Goal: Check status: Check status

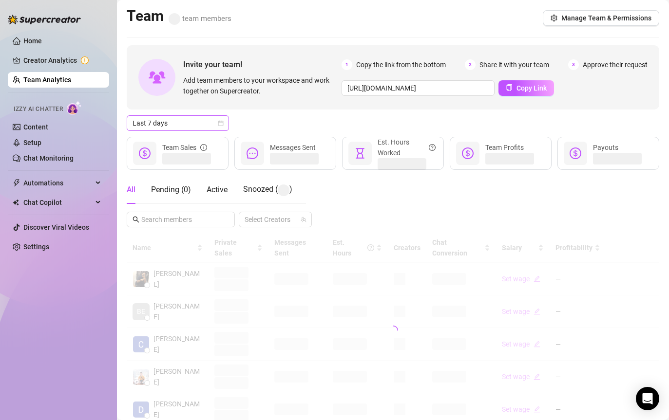
click at [192, 120] on span "Last 7 days" at bounding box center [178, 123] width 91 height 15
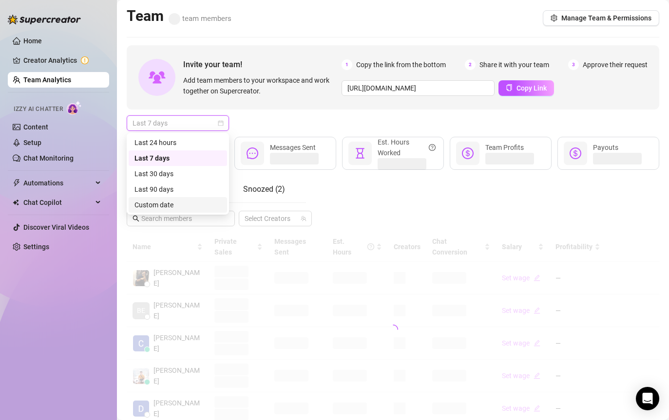
click at [187, 203] on div "Custom date" at bounding box center [177, 205] width 87 height 11
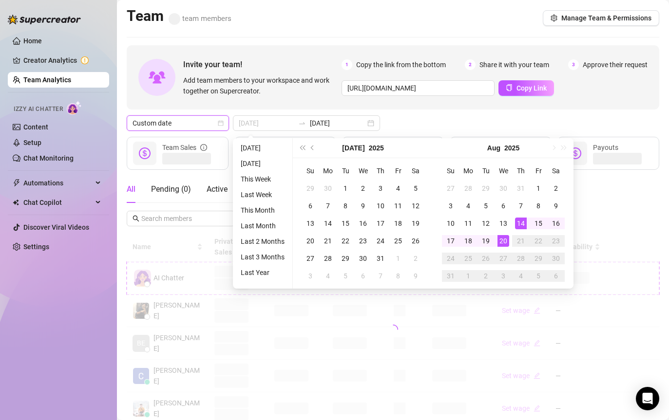
type input "[DATE]"
click at [505, 239] on div "20" at bounding box center [503, 241] width 12 height 12
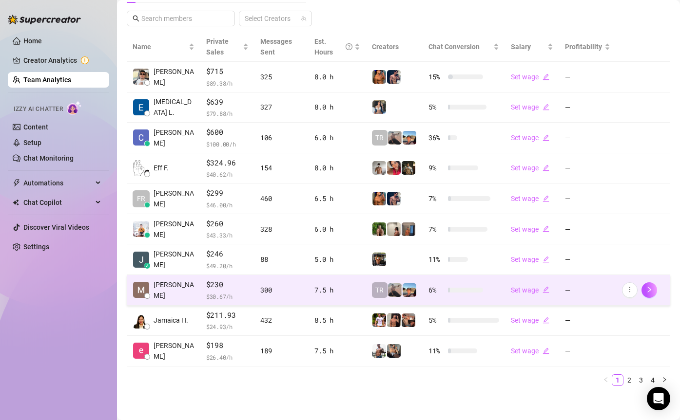
scroll to position [203, 0]
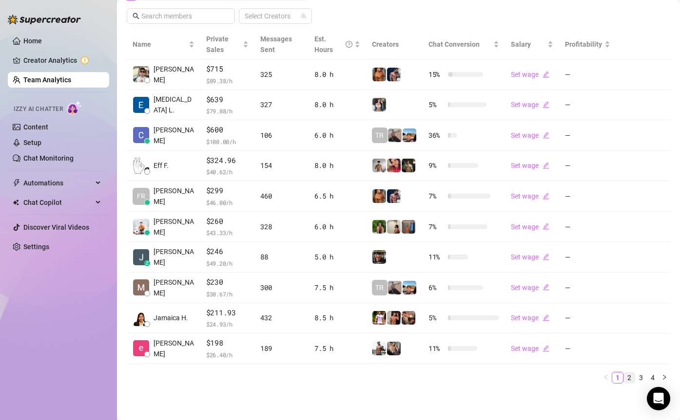
click at [625, 378] on link "2" at bounding box center [629, 378] width 11 height 11
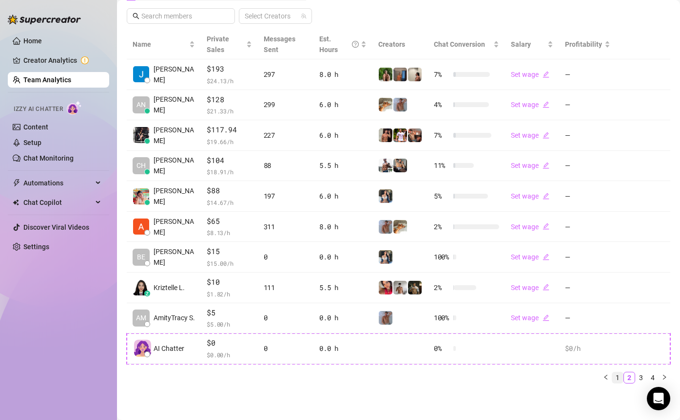
click at [618, 374] on link "1" at bounding box center [617, 378] width 11 height 11
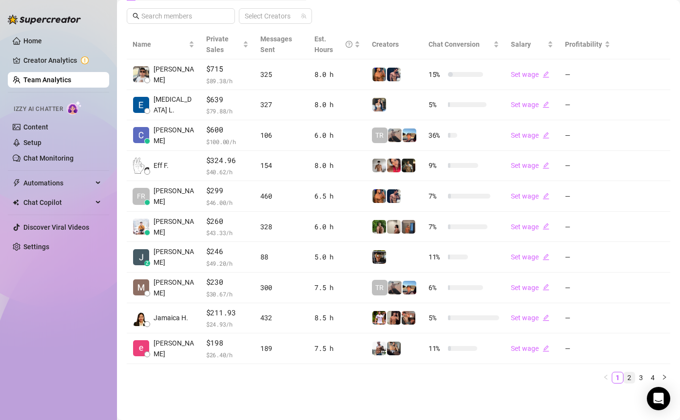
click at [627, 378] on link "2" at bounding box center [629, 378] width 11 height 11
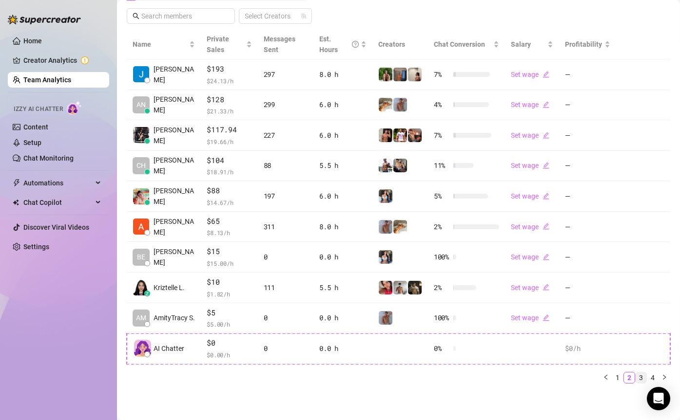
click at [641, 376] on link "3" at bounding box center [640, 378] width 11 height 11
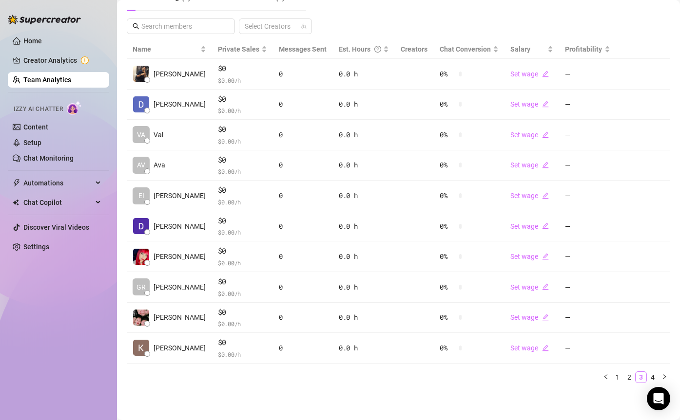
scroll to position [192, 0]
click at [631, 377] on link "2" at bounding box center [629, 378] width 11 height 11
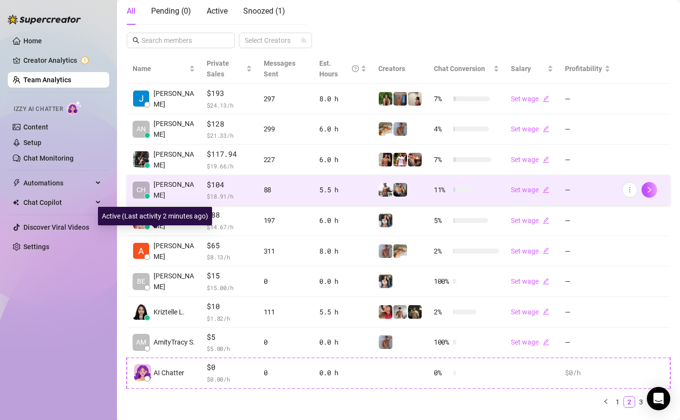
scroll to position [0, 0]
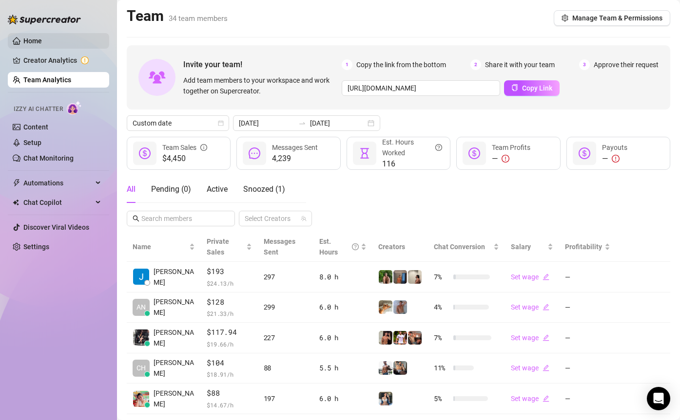
click at [42, 38] on link "Home" at bounding box center [32, 41] width 19 height 8
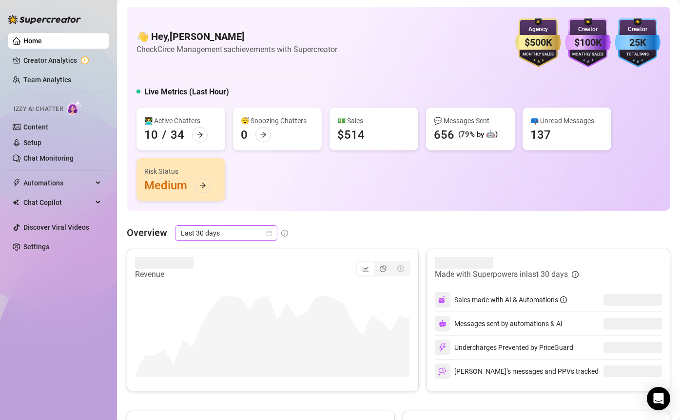
click at [242, 230] on span "Last 30 days" at bounding box center [226, 233] width 91 height 15
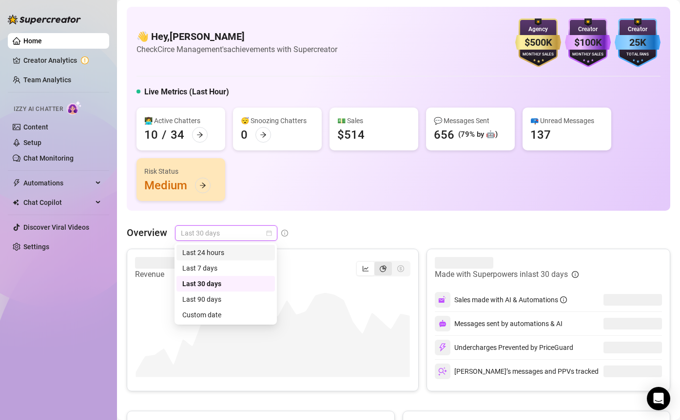
click at [379, 272] on div "segmented control" at bounding box center [383, 269] width 18 height 14
click at [377, 264] on input "segmented control" at bounding box center [377, 264] width 0 height 0
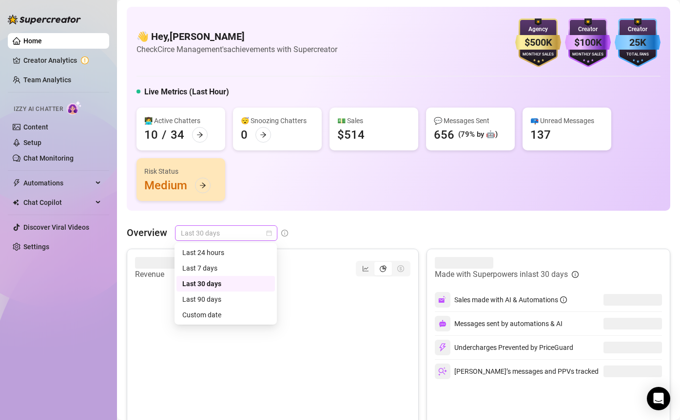
click at [250, 235] on span "Last 30 days" at bounding box center [226, 233] width 91 height 15
click at [243, 309] on div "Custom date" at bounding box center [225, 315] width 98 height 16
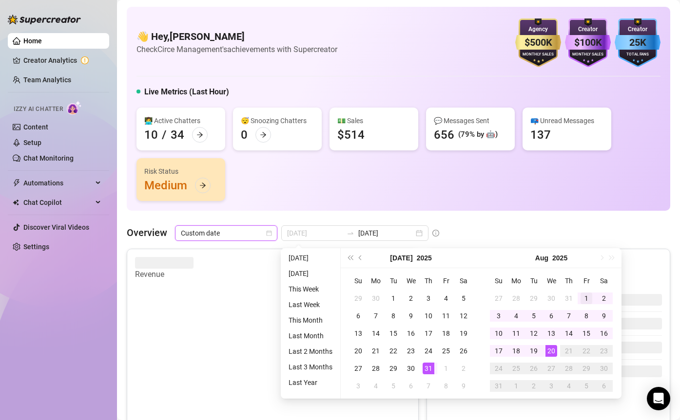
type input "[DATE]"
click at [586, 299] on div "1" at bounding box center [586, 299] width 12 height 12
click at [516, 351] on div "18" at bounding box center [516, 351] width 12 height 12
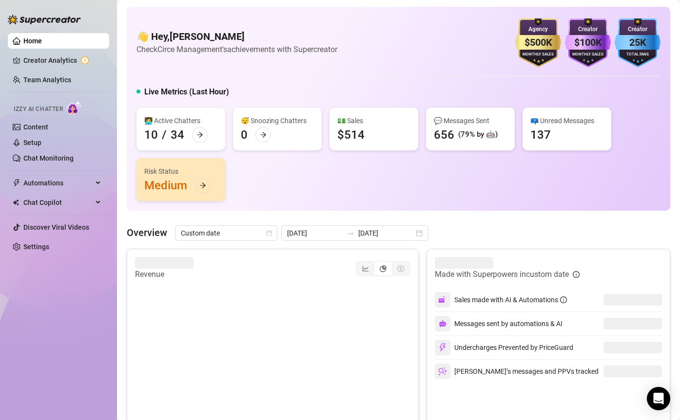
click at [381, 264] on div "segmented control" at bounding box center [383, 269] width 18 height 14
click at [377, 264] on input "segmented control" at bounding box center [377, 264] width 0 height 0
click at [367, 270] on icon "line-chart" at bounding box center [365, 268] width 7 height 7
click at [359, 264] on input "segmented control" at bounding box center [359, 264] width 0 height 0
click at [395, 276] on div "segmented control" at bounding box center [383, 269] width 55 height 16
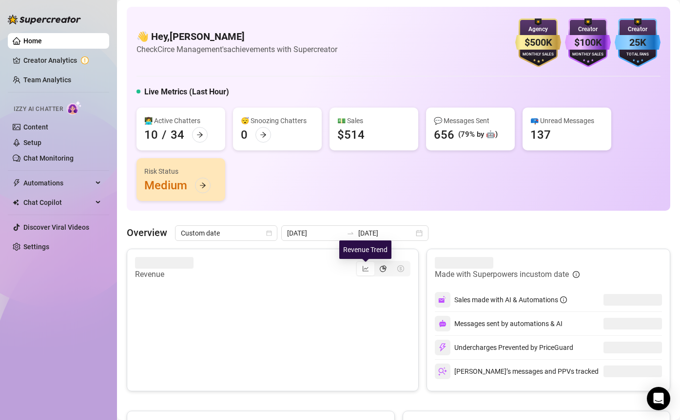
click at [385, 270] on icon "pie-chart" at bounding box center [382, 268] width 7 height 7
click at [377, 264] on input "segmented control" at bounding box center [377, 264] width 0 height 0
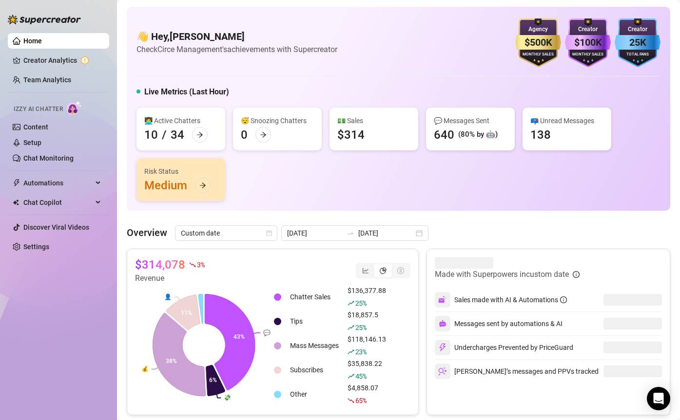
scroll to position [48, 0]
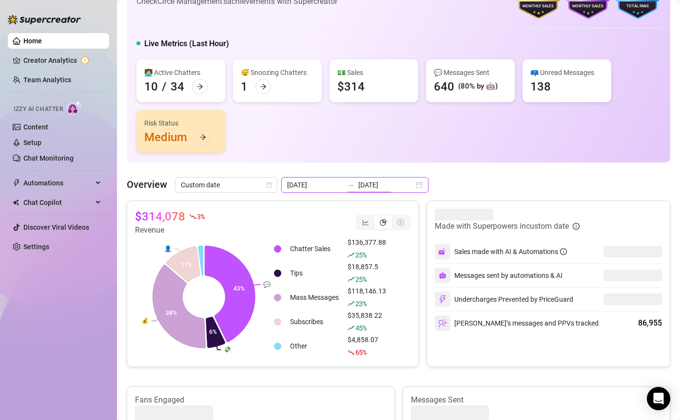
click at [369, 189] on input "[DATE]" at bounding box center [386, 185] width 56 height 11
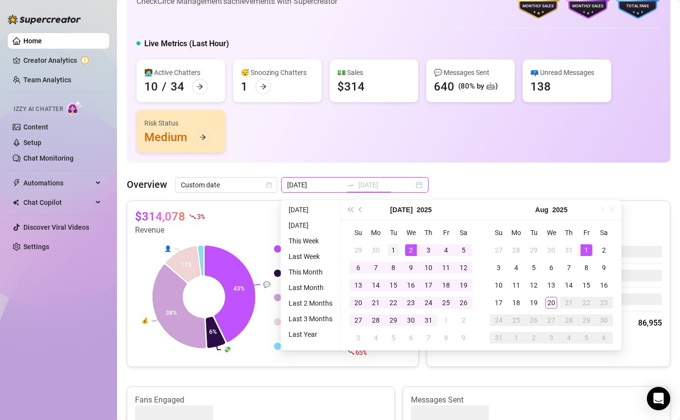
type input "[DATE]"
click at [393, 248] on div "1" at bounding box center [393, 251] width 12 height 12
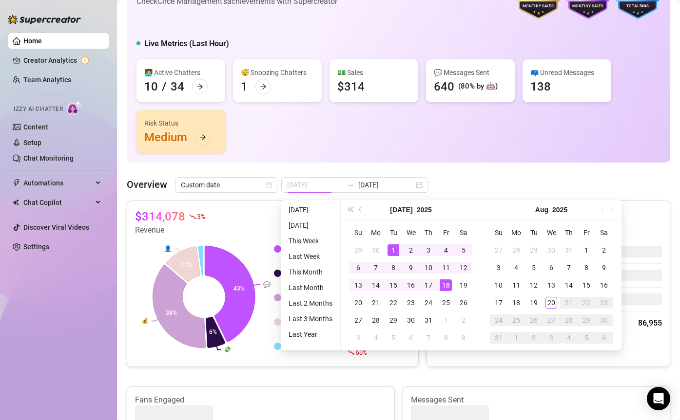
click at [445, 284] on div "18" at bounding box center [446, 286] width 12 height 12
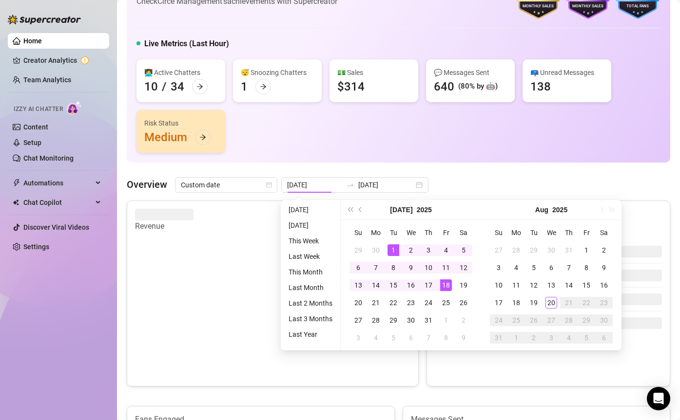
type input "[DATE]"
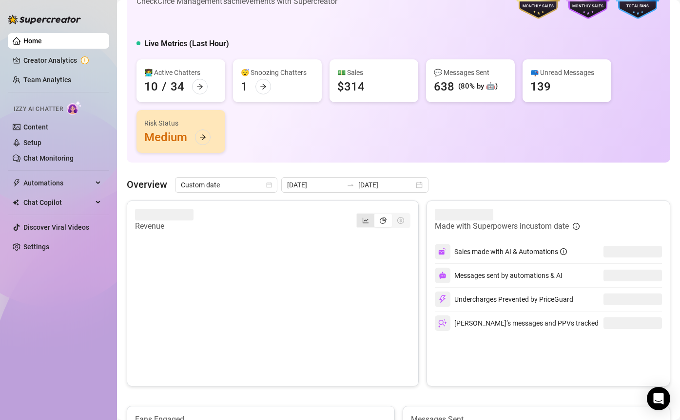
click at [371, 221] on div "segmented control" at bounding box center [366, 221] width 18 height 14
click at [359, 215] on input "segmented control" at bounding box center [359, 215] width 0 height 0
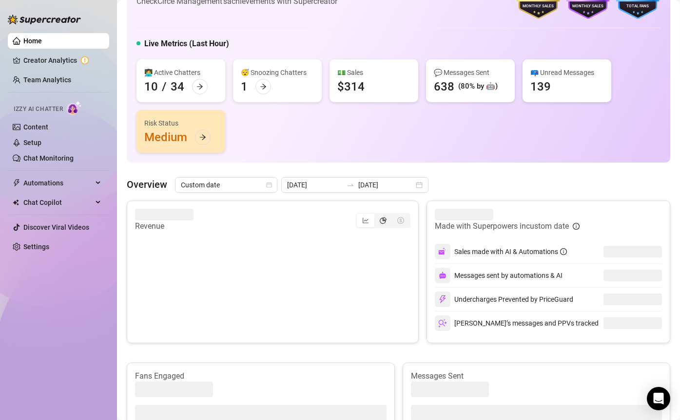
click at [381, 222] on icon "pie-chart" at bounding box center [382, 220] width 7 height 7
click at [377, 215] on input "segmented control" at bounding box center [377, 215] width 0 height 0
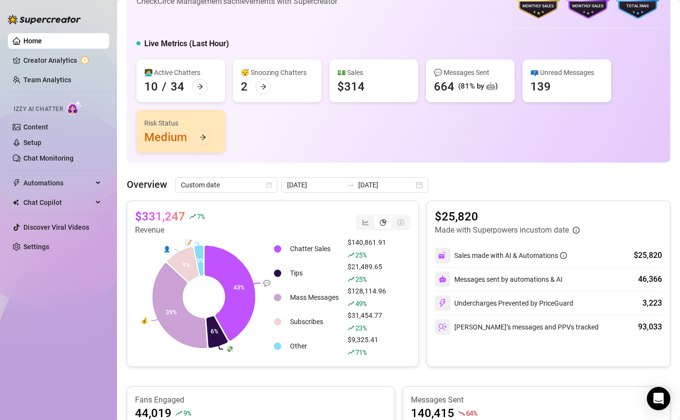
click at [321, 139] on div "👩‍💻 Active Chatters 10 / 34 😴 Snoozing Chatters 2 💵 Sales $314 💬 Messages Sent …" at bounding box center [398, 106] width 524 height 94
